Goal: Task Accomplishment & Management: Manage account settings

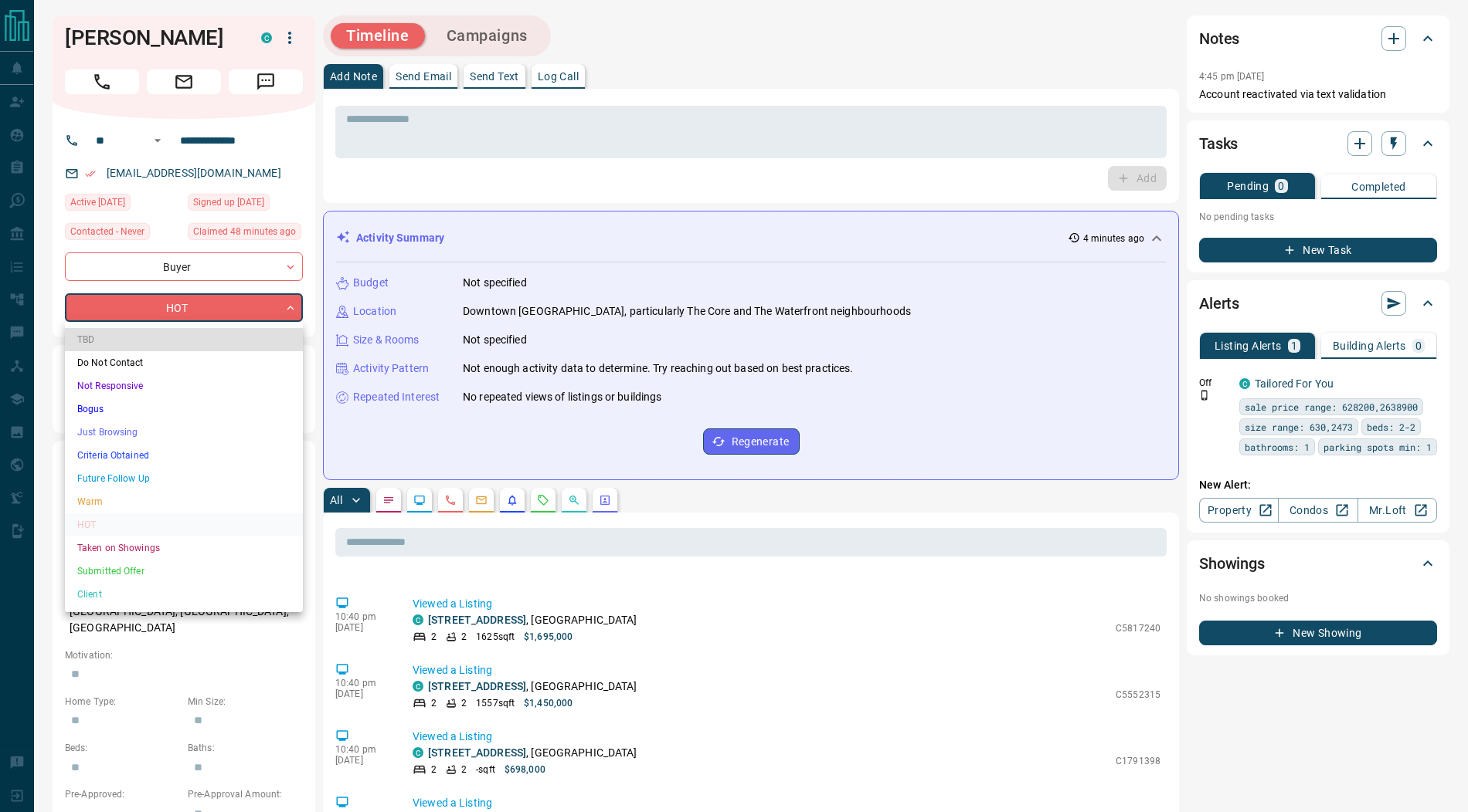
click at [117, 566] on li "Submitted Offer" at bounding box center [183, 572] width 238 height 23
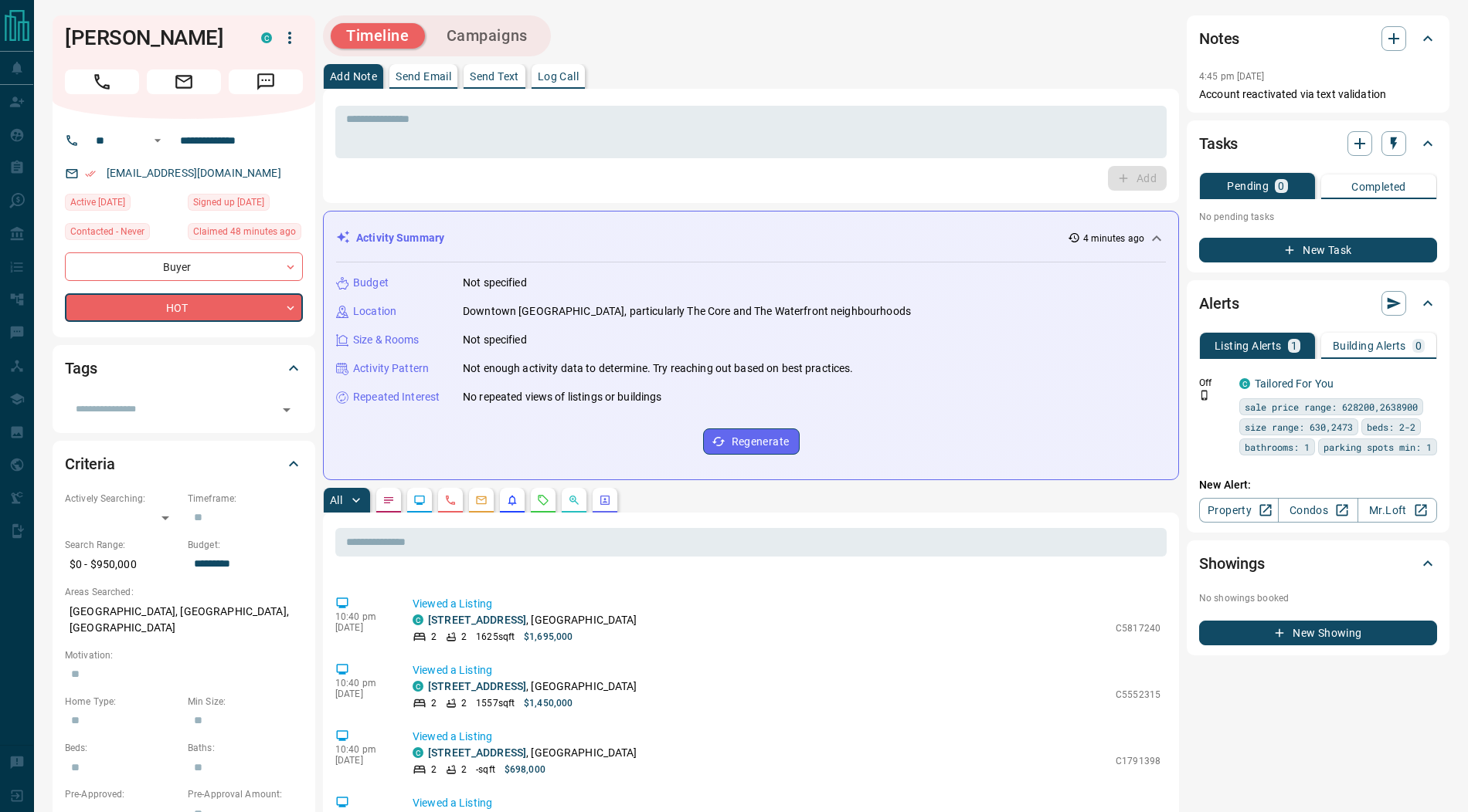
type input "*"
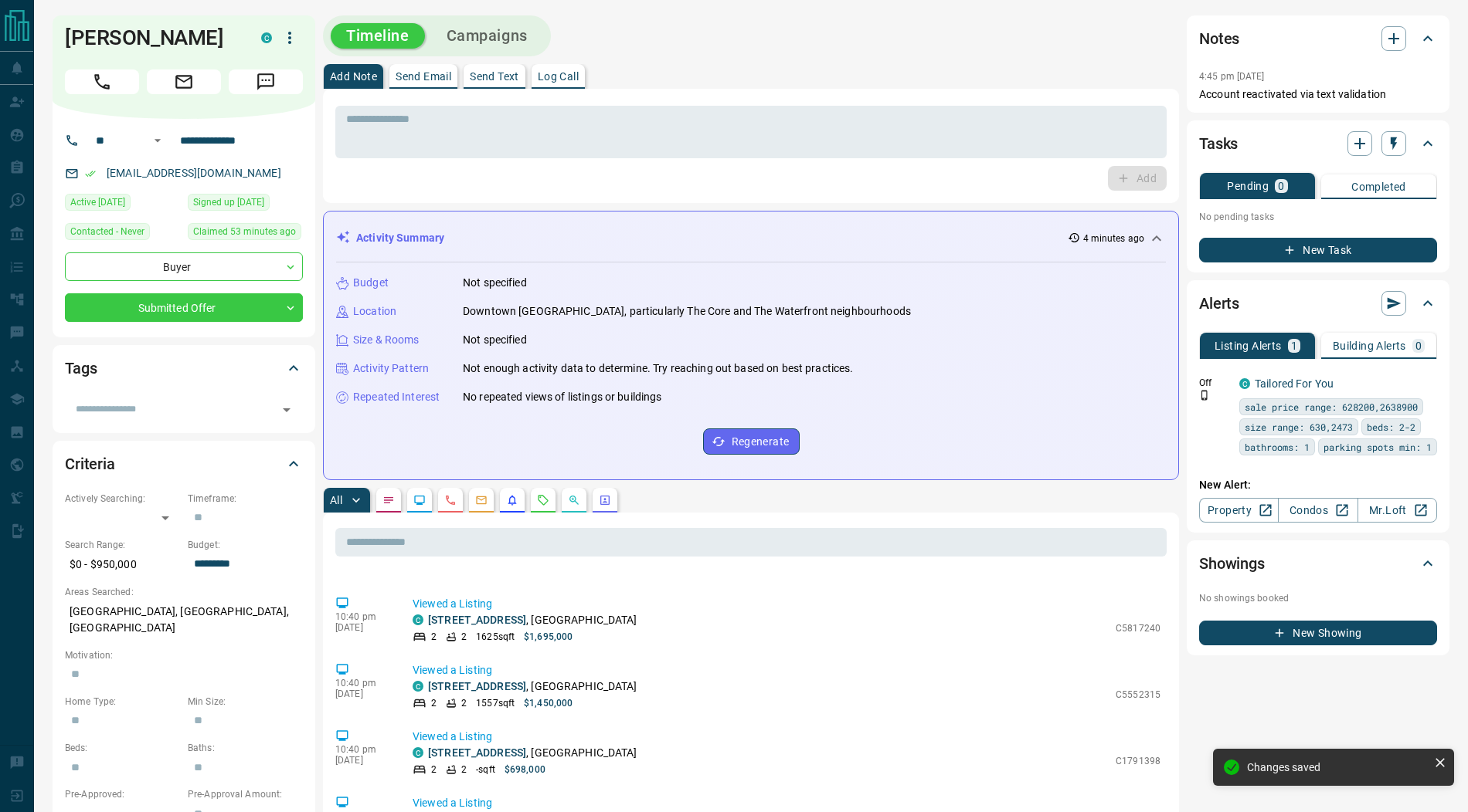
click at [291, 42] on icon "button" at bounding box center [289, 38] width 3 height 13
click at [270, 70] on li "Reassign Lead" at bounding box center [258, 69] width 91 height 23
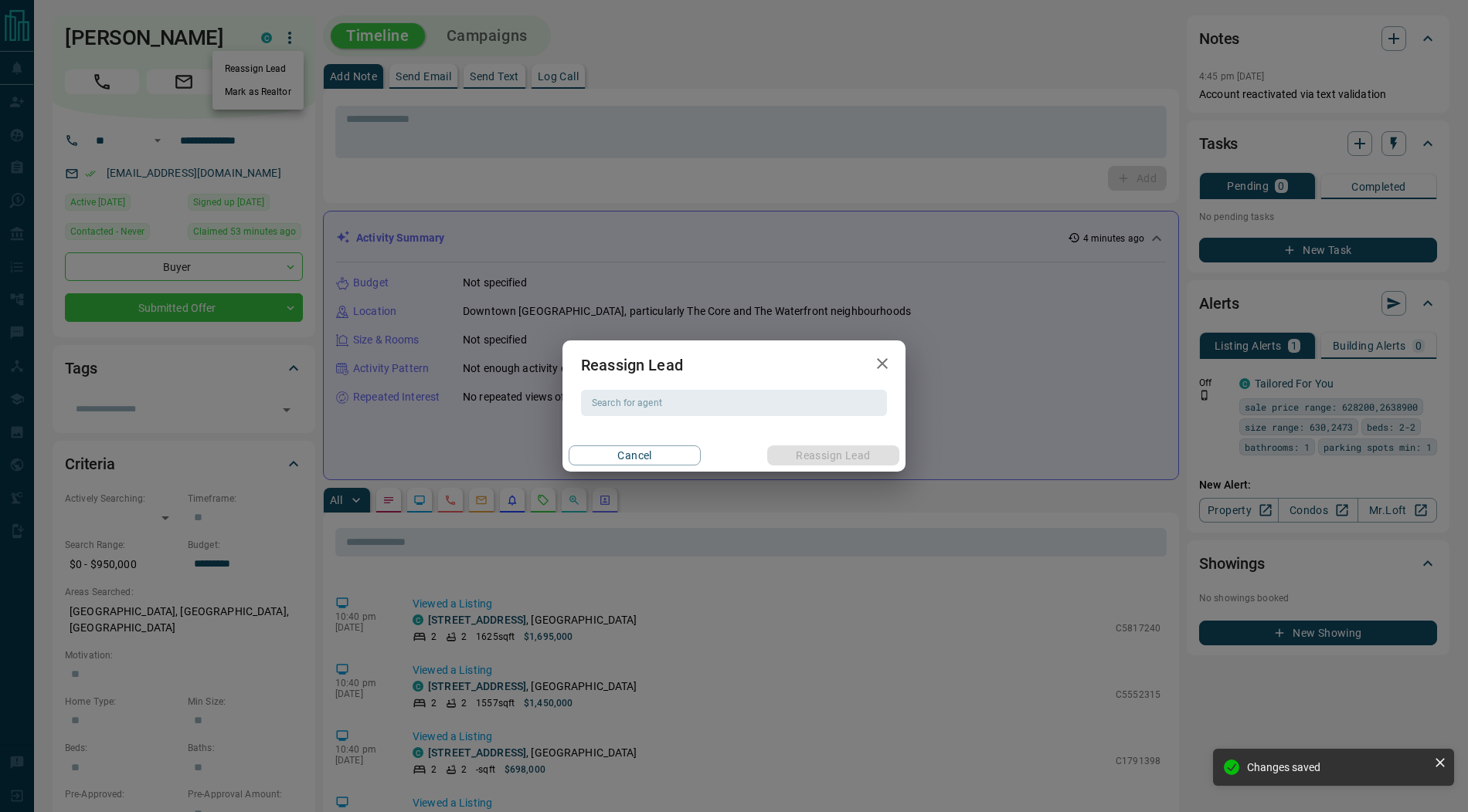
scroll to position [2352, 0]
click at [632, 405] on div "Search for agent Search for agent" at bounding box center [734, 402] width 306 height 26
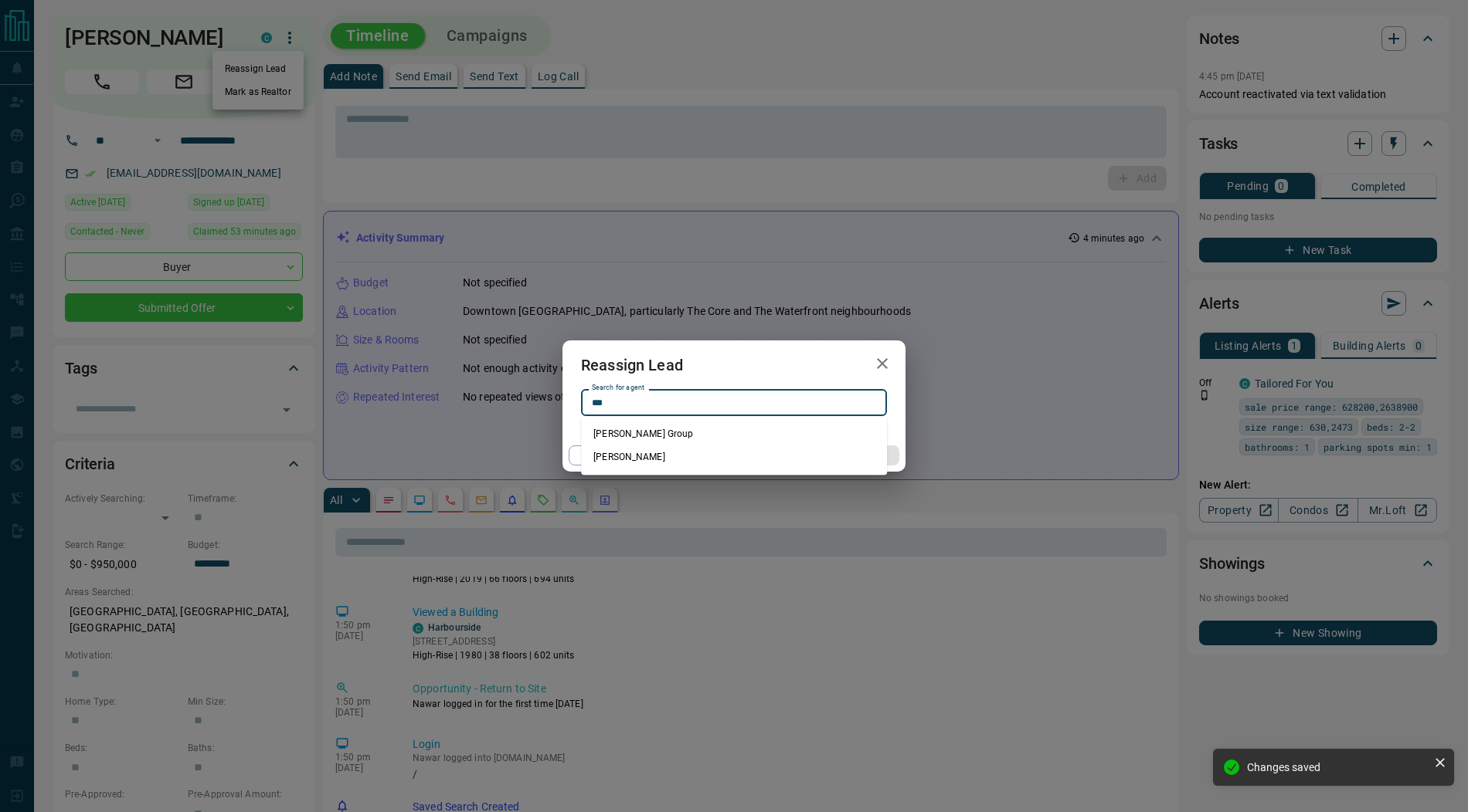
click at [663, 453] on li "[PERSON_NAME]" at bounding box center [734, 457] width 306 height 23
type input "**********"
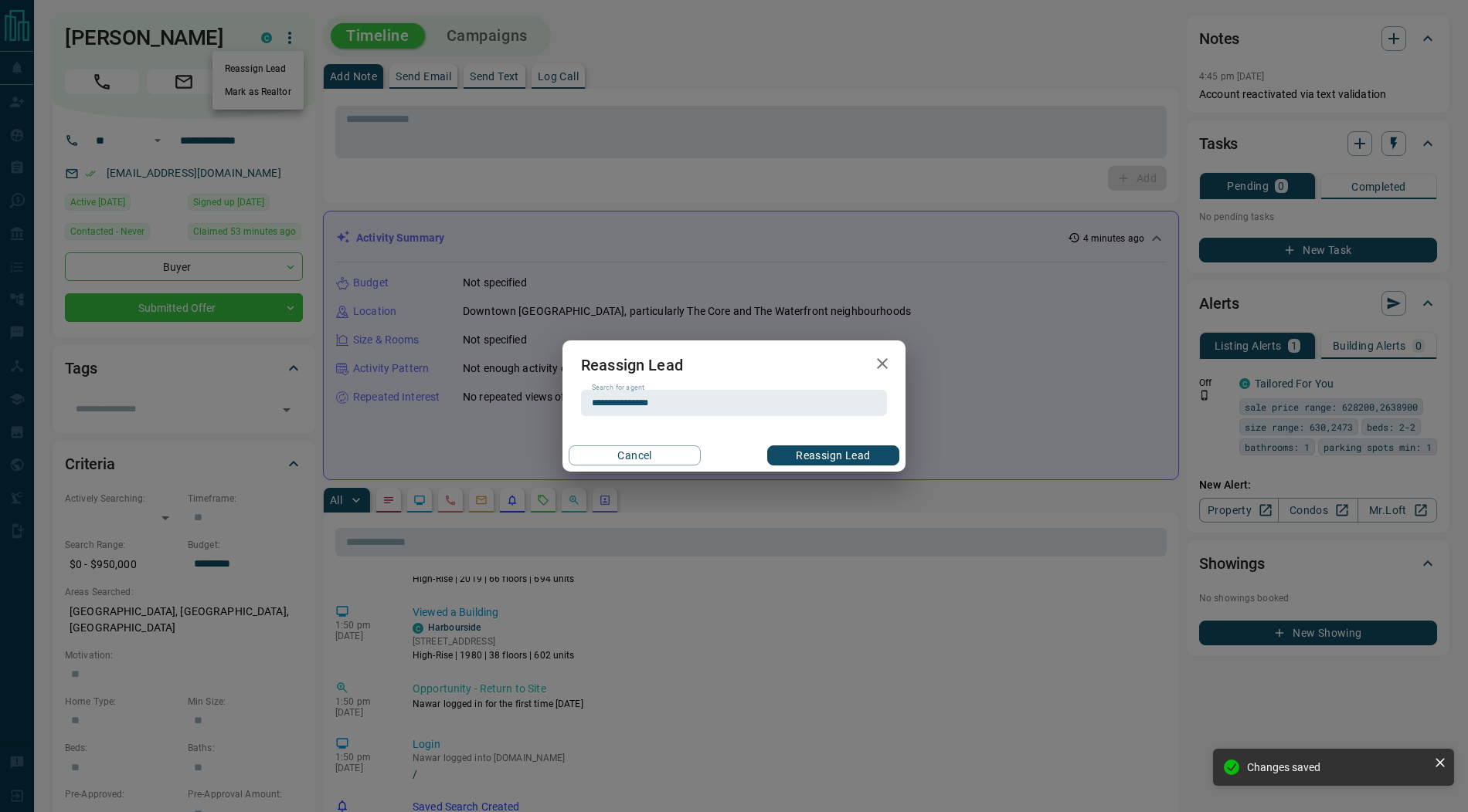
click at [815, 457] on button "Reassign Lead" at bounding box center [832, 455] width 132 height 20
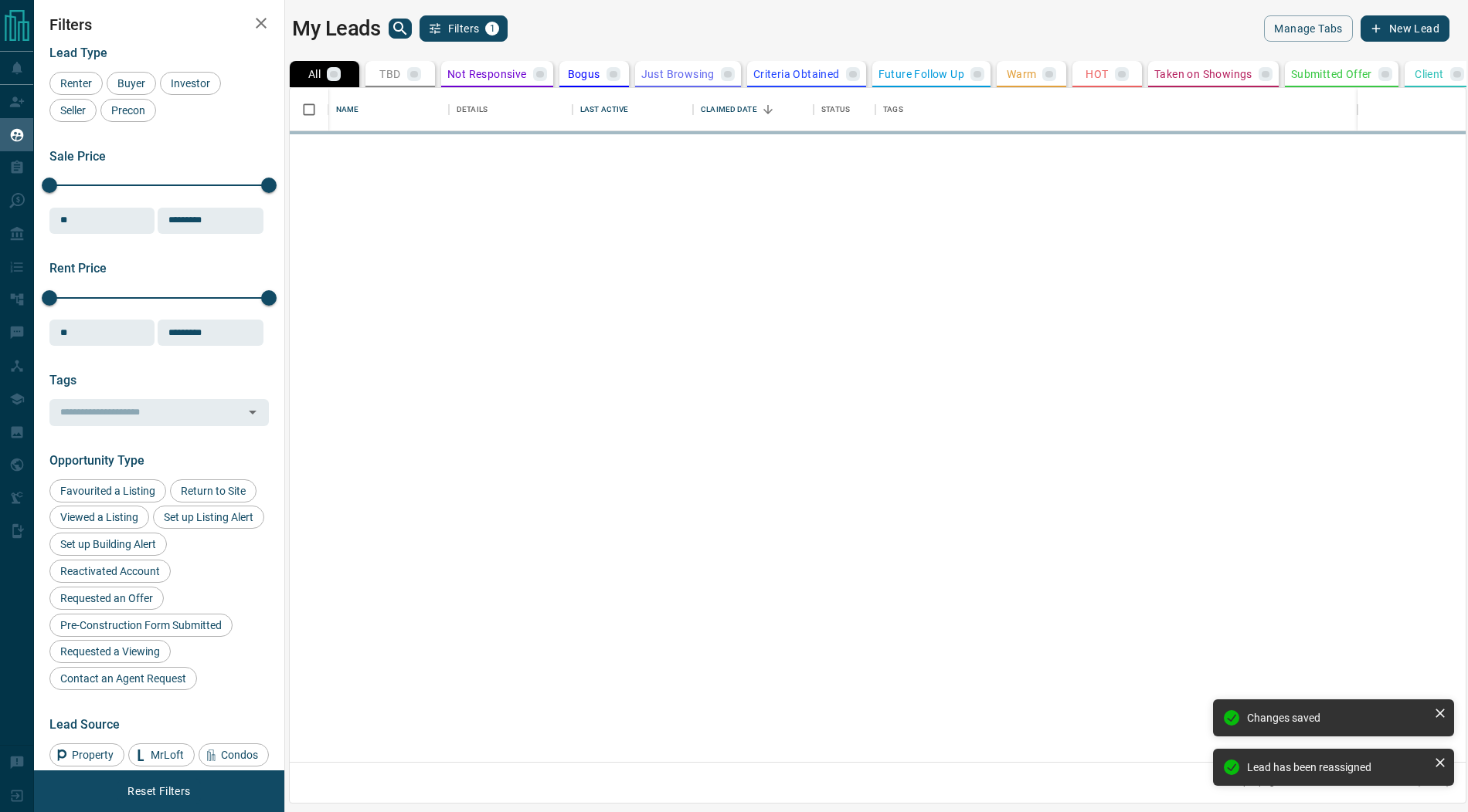
scroll to position [675, 1176]
